Goal: Task Accomplishment & Management: Use online tool/utility

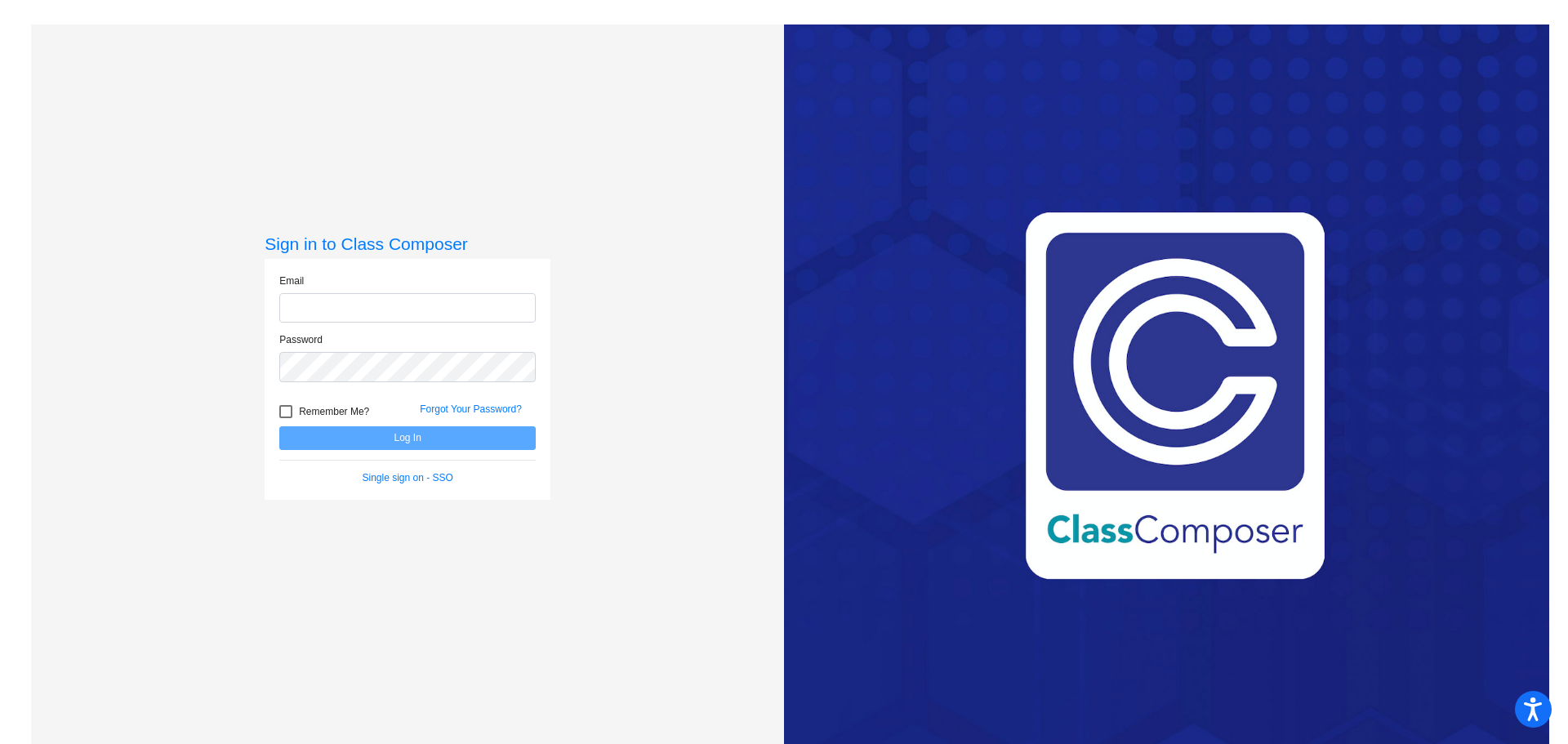
type input "[PERSON_NAME][EMAIL_ADDRESS][PERSON_NAME][DOMAIN_NAME]"
click at [308, 438] on button "Log In" at bounding box center [407, 438] width 257 height 24
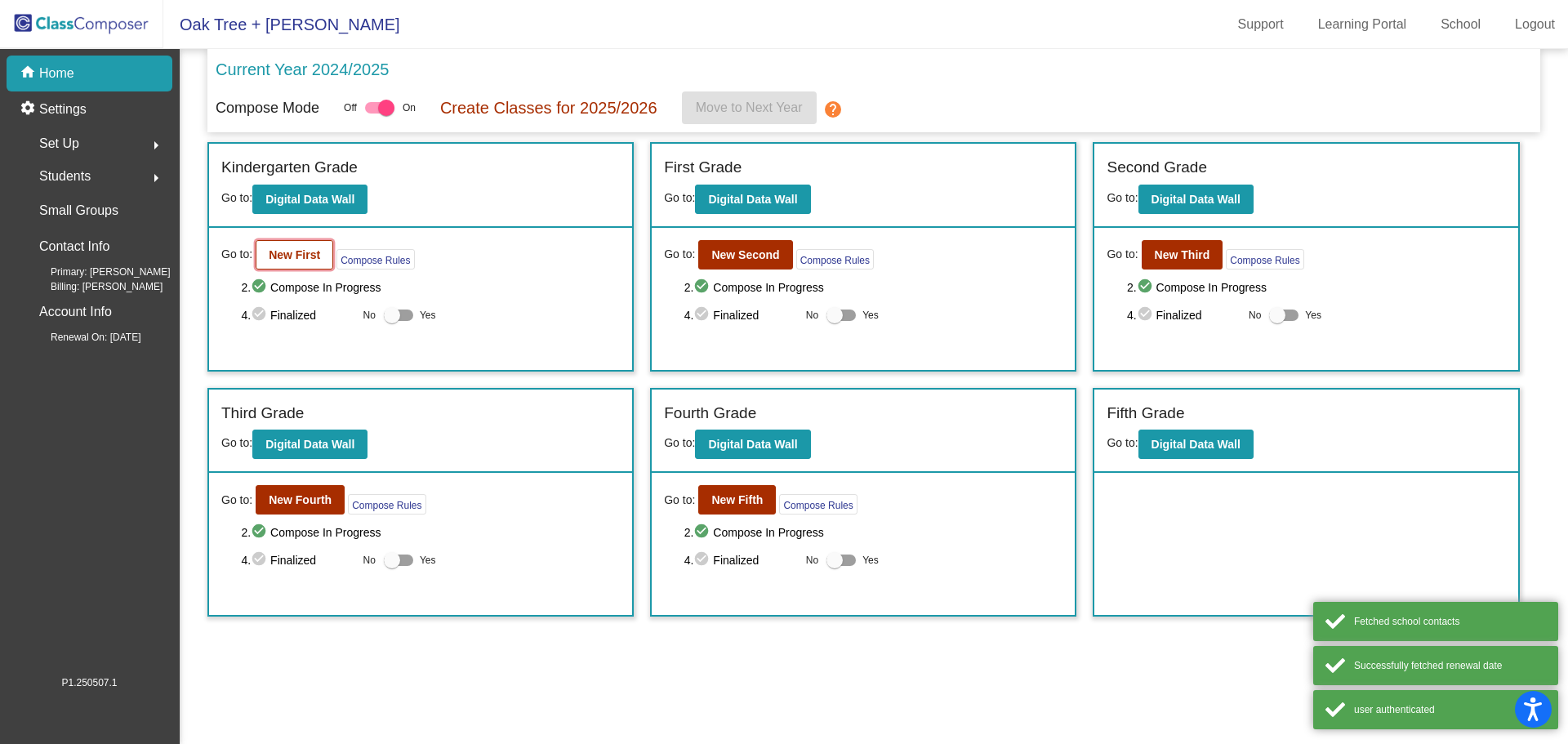
click at [282, 256] on b "New First" at bounding box center [294, 255] width 52 height 13
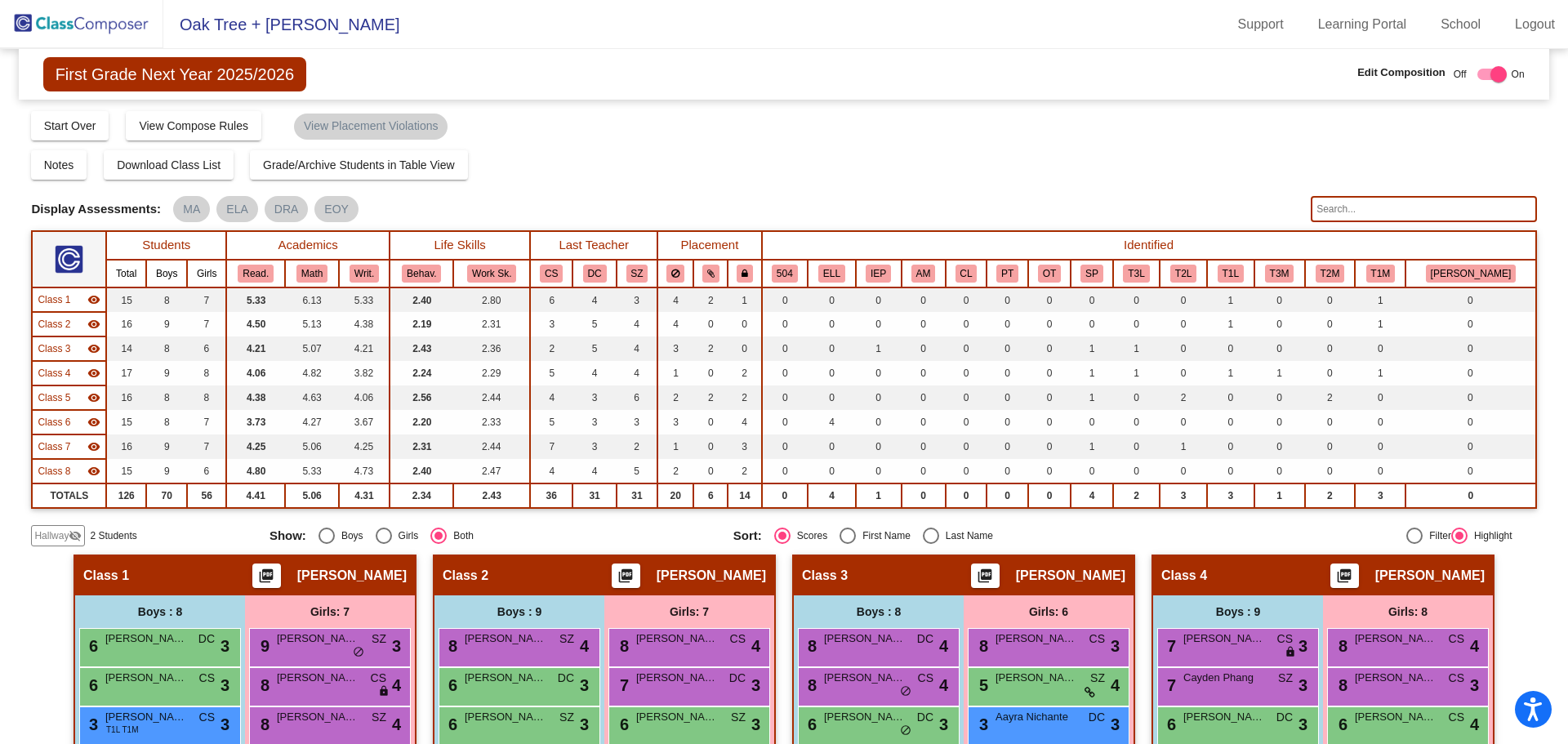
click at [48, 533] on span "Hallway" at bounding box center [52, 535] width 35 height 15
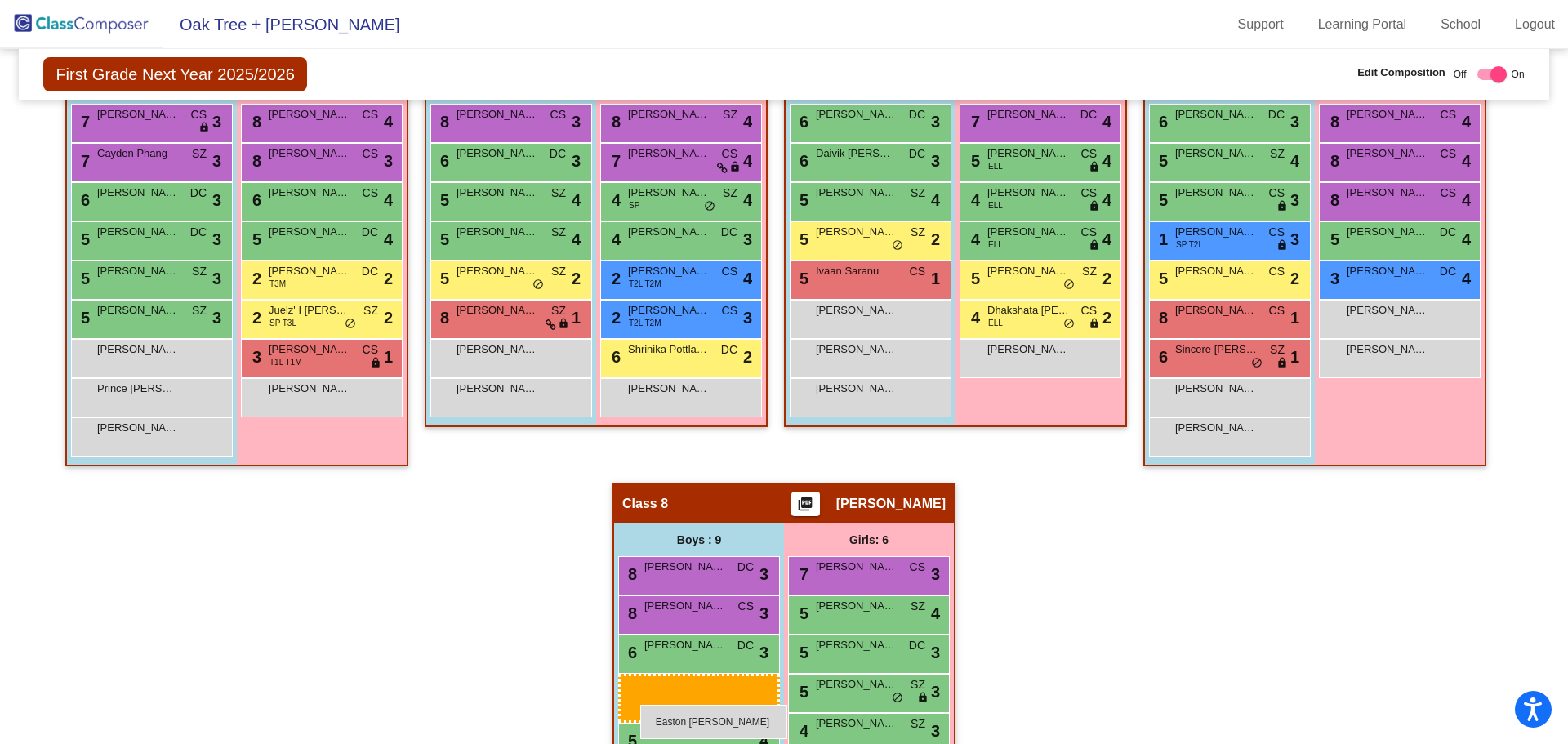
scroll to position [977, 0]
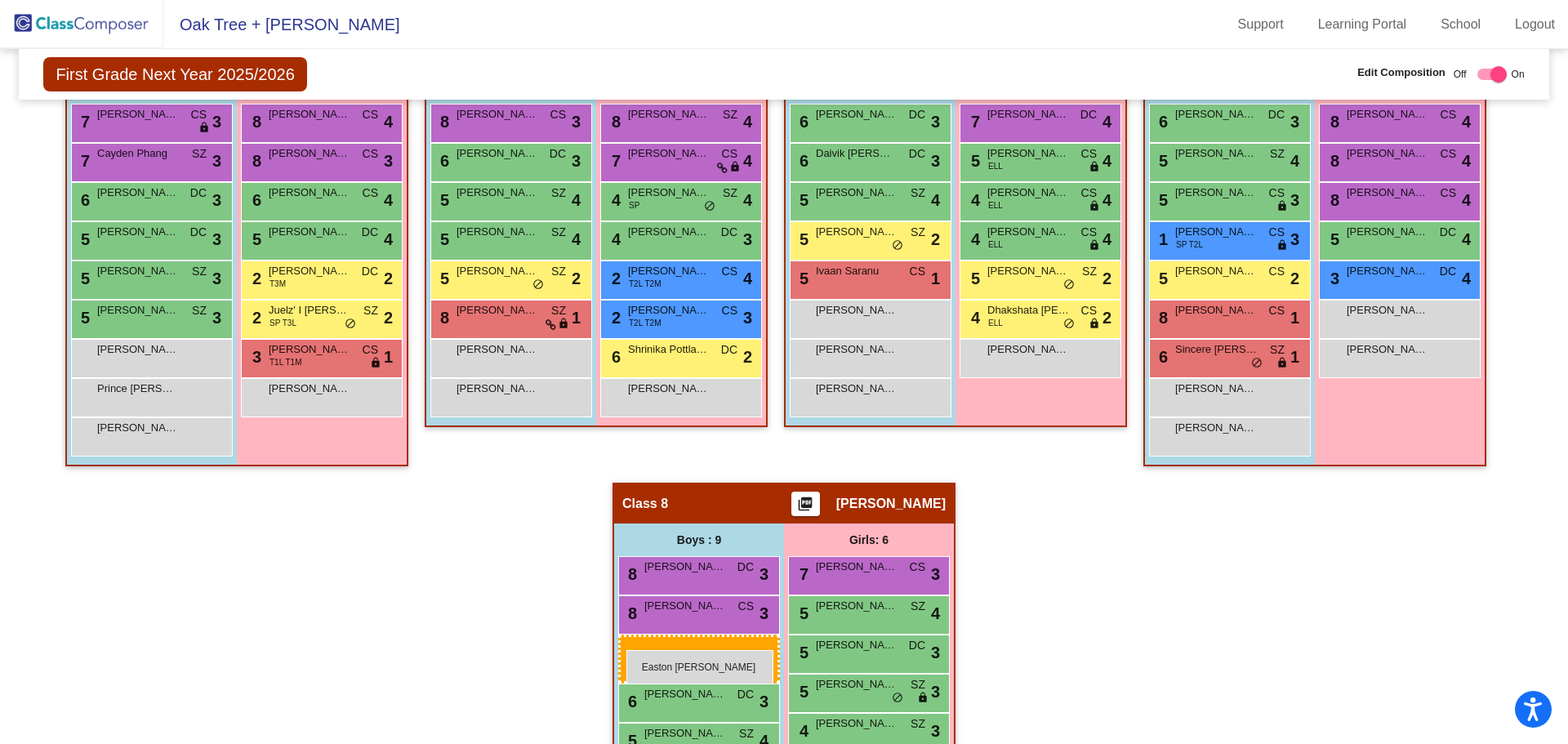
drag, startPoint x: 150, startPoint y: 219, endPoint x: 625, endPoint y: 649, distance: 640.7
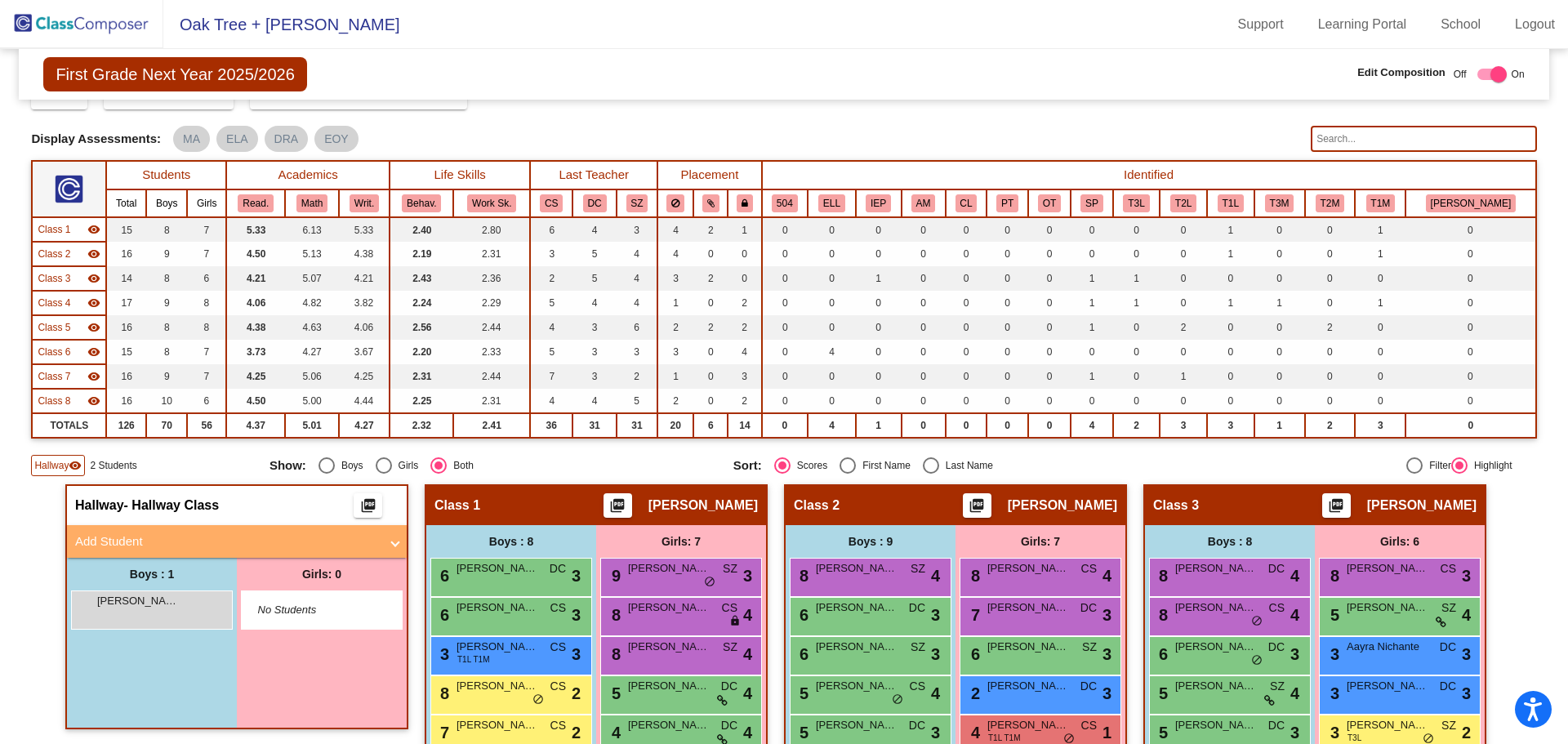
scroll to position [0, 0]
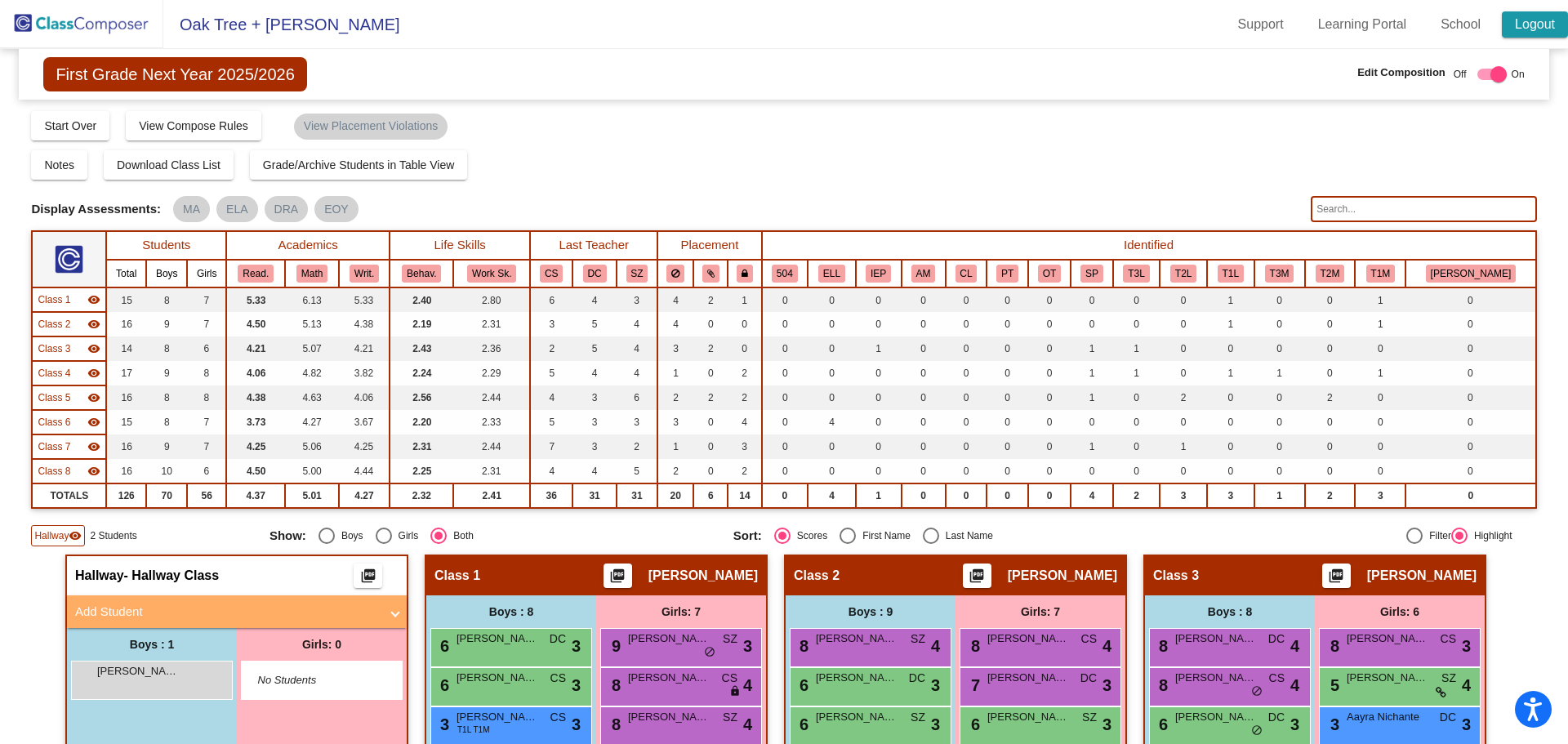
click at [1534, 29] on link "Logout" at bounding box center [1535, 24] width 66 height 26
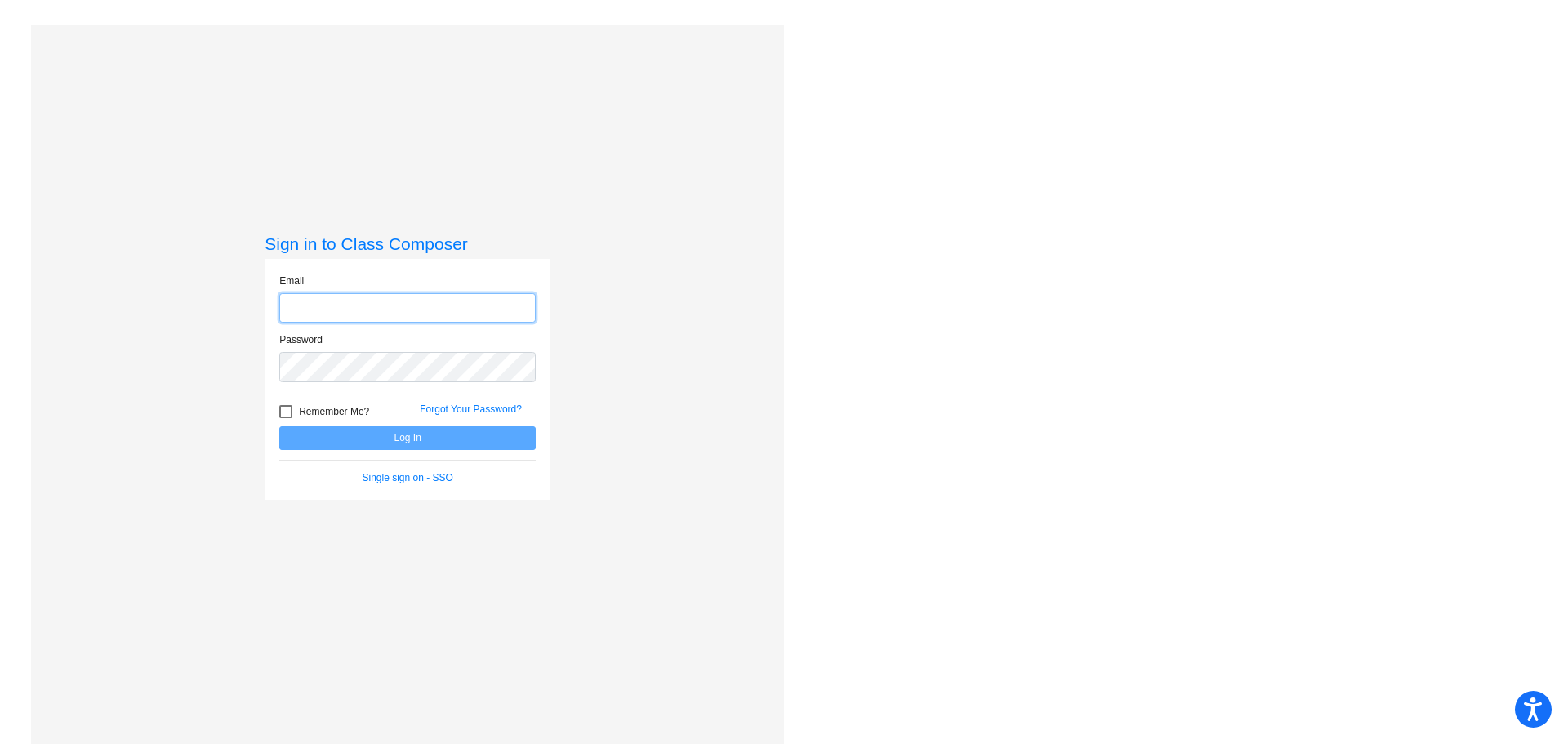
type input "[PERSON_NAME][EMAIL_ADDRESS][PERSON_NAME][DOMAIN_NAME]"
